Goal: Go to known website: Go to known website

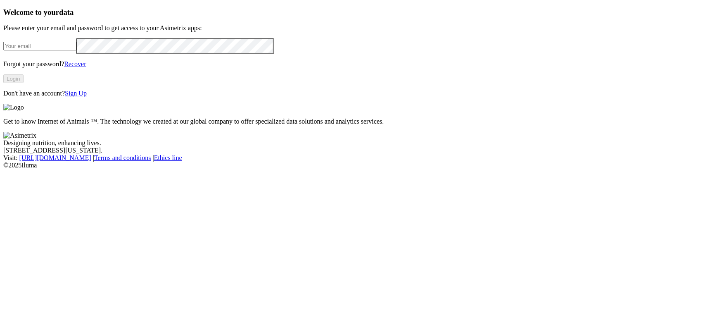
type input "cdiaz@alura-ahn.com"
click at [24, 83] on button "Login" at bounding box center [13, 78] width 20 height 9
